Goal: Task Accomplishment & Management: Complete application form

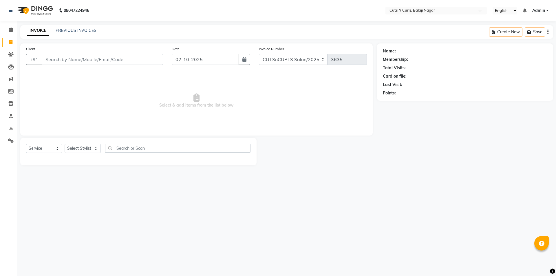
select select "service"
click at [41, 154] on div "Select Service Product Membership Package Voucher Prepaid Gift Card Select Styl…" at bounding box center [138, 151] width 225 height 14
click at [42, 148] on select "Select Service Product Membership Package Voucher Prepaid Gift Card" at bounding box center [44, 148] width 36 height 9
click at [26, 144] on select "Select Service Product Membership Package Voucher Prepaid Gift Card" at bounding box center [44, 148] width 36 height 9
click at [124, 148] on input "text" at bounding box center [178, 148] width 146 height 9
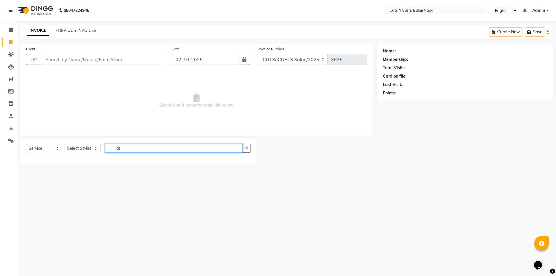
type input "d"
click at [95, 150] on select "Select Stylist 1.[PERSON_NAME] 3.[PERSON_NAME] 4.Sameer 5.[PERSON_NAME] 6.[PERS…" at bounding box center [83, 148] width 36 height 9
select select "88300"
click at [65, 144] on select "Select Stylist 1.[PERSON_NAME] 3.[PERSON_NAME] 4.Sameer 5.[PERSON_NAME] 6.[PERS…" at bounding box center [83, 148] width 36 height 9
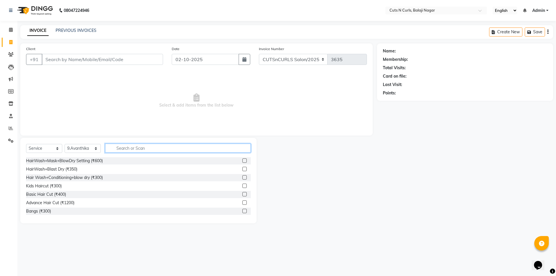
click at [142, 148] on input "text" at bounding box center [178, 148] width 146 height 9
type input "d"
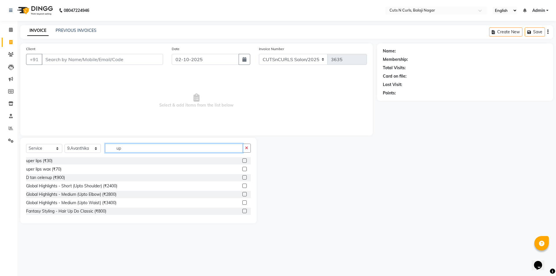
type input "u"
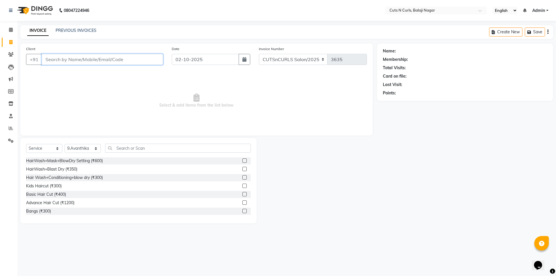
click at [65, 60] on input "Client" at bounding box center [102, 59] width 121 height 11
type input "9652702709"
click at [155, 58] on span "Add Client" at bounding box center [148, 60] width 23 height 6
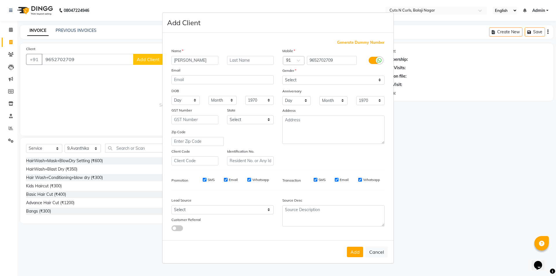
type input "[PERSON_NAME]"
click at [300, 80] on select "Select [DEMOGRAPHIC_DATA] [DEMOGRAPHIC_DATA] Other Prefer Not To Say" at bounding box center [334, 80] width 102 height 9
select select "[DEMOGRAPHIC_DATA]"
click at [283, 76] on select "Select [DEMOGRAPHIC_DATA] [DEMOGRAPHIC_DATA] Other Prefer Not To Say" at bounding box center [334, 80] width 102 height 9
click at [356, 253] on button "Add" at bounding box center [355, 252] width 16 height 10
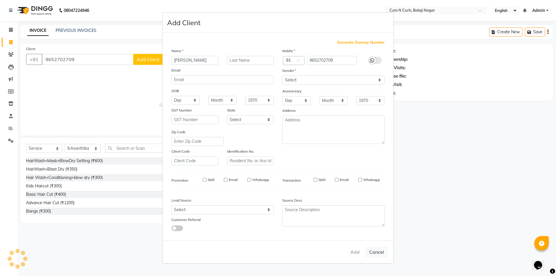
select select
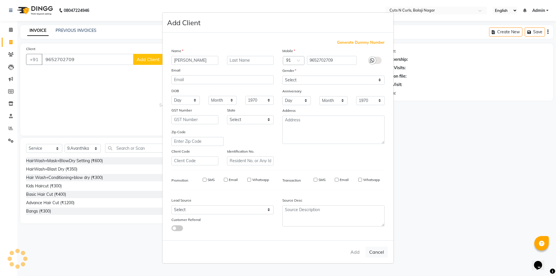
select select
checkbox input "false"
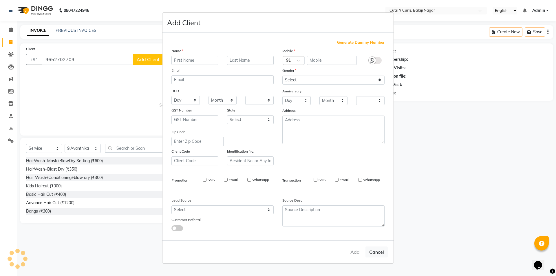
checkbox input "false"
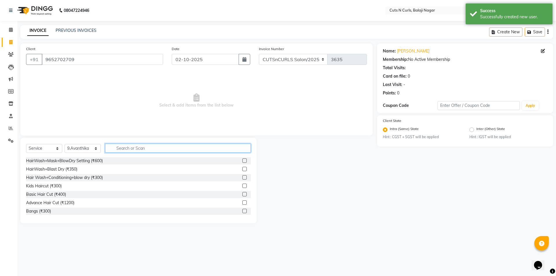
click at [128, 147] on input "text" at bounding box center [178, 148] width 146 height 9
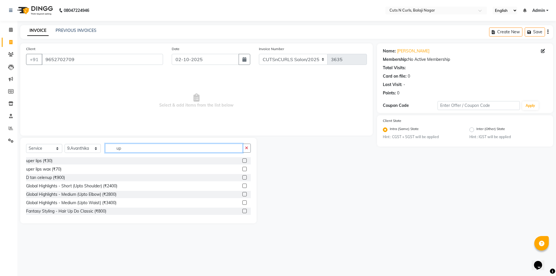
type input "up"
click at [243, 161] on label at bounding box center [245, 161] width 4 height 4
click at [243, 161] on input "checkbox" at bounding box center [245, 161] width 4 height 4
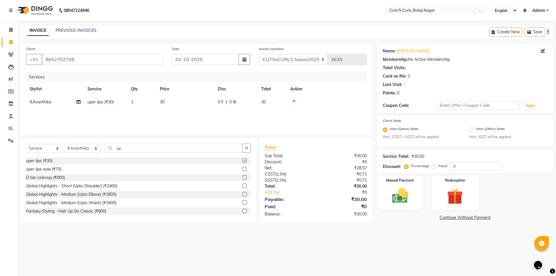
checkbox input "false"
click at [144, 148] on input "up" at bounding box center [174, 148] width 138 height 9
type input "u"
type input "d ta"
click at [243, 168] on label at bounding box center [245, 169] width 4 height 4
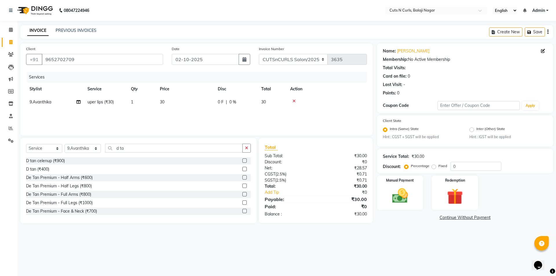
click at [243, 168] on input "checkbox" at bounding box center [245, 169] width 4 height 4
checkbox input "false"
click at [407, 192] on img at bounding box center [400, 196] width 27 height 19
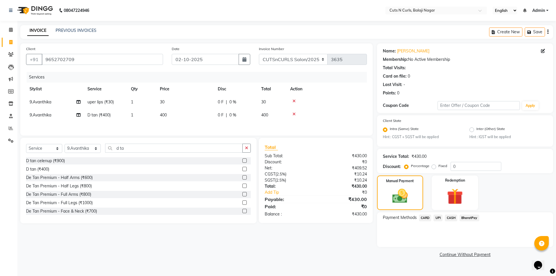
click at [471, 218] on span "BharatPay" at bounding box center [470, 218] width 20 height 7
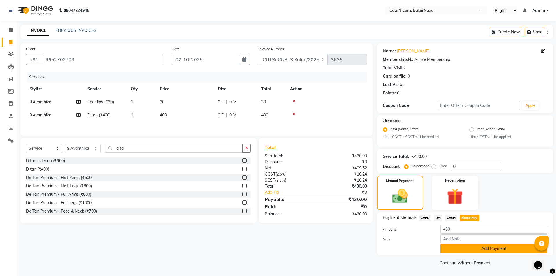
click at [470, 248] on button "Add Payment" at bounding box center [494, 248] width 107 height 9
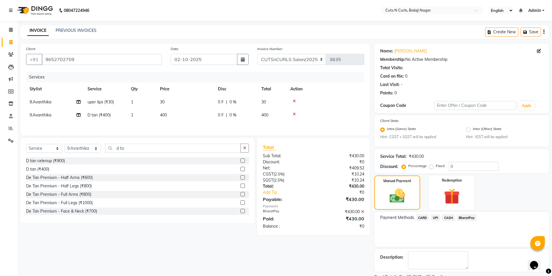
scroll to position [24, 0]
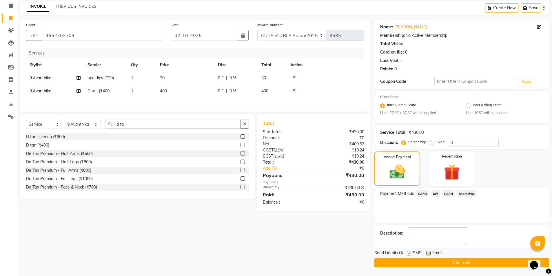
click at [427, 253] on label at bounding box center [428, 253] width 4 height 4
click at [427, 253] on input "checkbox" at bounding box center [428, 254] width 4 height 4
checkbox input "false"
click at [408, 253] on label at bounding box center [409, 253] width 4 height 4
click at [408, 253] on input "checkbox" at bounding box center [409, 254] width 4 height 4
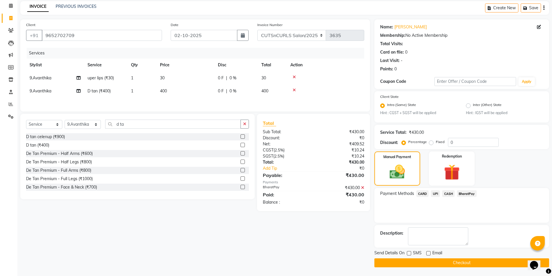
click at [408, 250] on div "SMS" at bounding box center [416, 253] width 19 height 7
click at [409, 253] on label at bounding box center [409, 253] width 4 height 4
click at [409, 253] on input "checkbox" at bounding box center [409, 254] width 4 height 4
checkbox input "true"
click at [449, 261] on button "Checkout" at bounding box center [461, 262] width 175 height 9
